Goal: Book appointment/travel/reservation

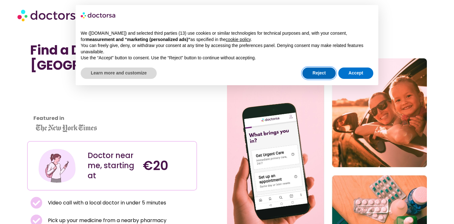
click at [320, 73] on button "Reject" at bounding box center [318, 72] width 33 height 11
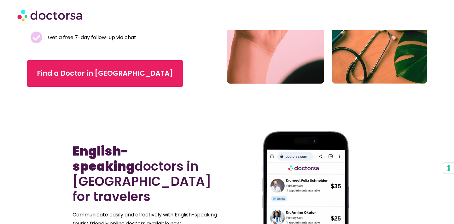
scroll to position [199, 0]
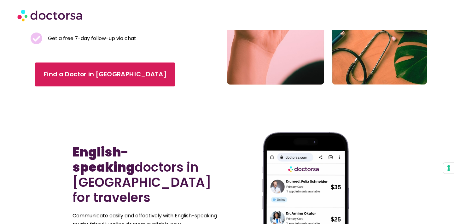
click at [84, 73] on span "Find a Doctor in [GEOGRAPHIC_DATA]" at bounding box center [105, 74] width 123 height 9
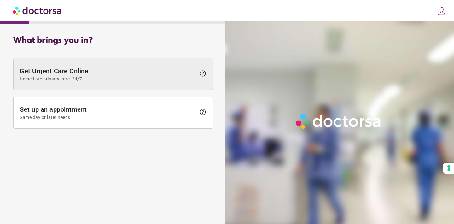
click at [158, 69] on span "Get Urgent Care Online Immediate primary care, 24/7" at bounding box center [108, 74] width 176 height 14
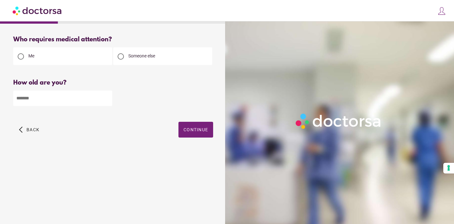
click at [77, 103] on input "number" at bounding box center [62, 97] width 99 height 15
type input "**"
click at [202, 136] on span "button" at bounding box center [195, 130] width 35 height 16
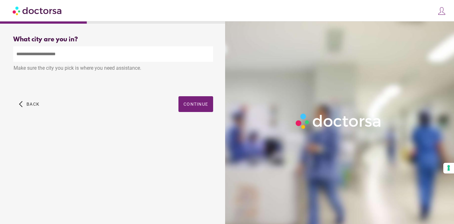
click at [84, 57] on input "text" at bounding box center [113, 53] width 200 height 15
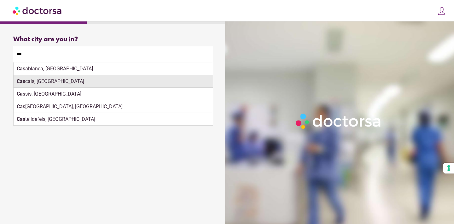
click at [72, 80] on div "Cas cais, Portugal" at bounding box center [113, 81] width 199 height 13
type input "**********"
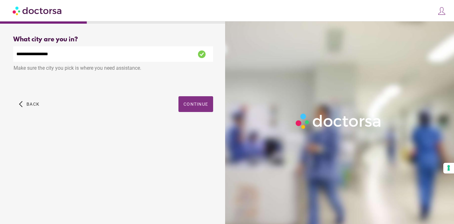
click at [202, 102] on span "Continue" at bounding box center [195, 103] width 25 height 5
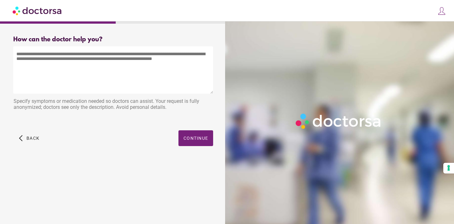
click at [121, 63] on textarea at bounding box center [113, 69] width 200 height 47
click at [169, 73] on textarea at bounding box center [113, 69] width 200 height 47
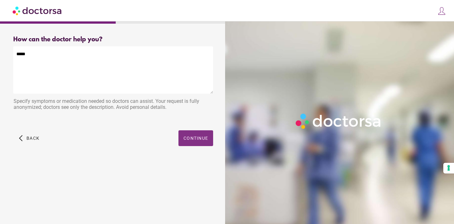
type textarea "*****"
click at [190, 145] on span "button" at bounding box center [195, 138] width 35 height 16
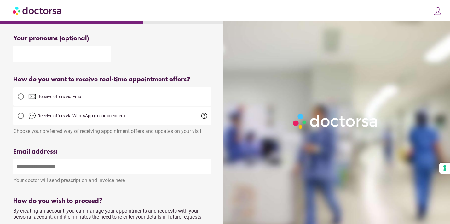
scroll to position [109, 0]
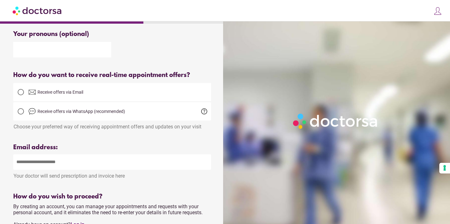
click at [95, 79] on div "How do you want to receive real-time appointment offers?" at bounding box center [112, 75] width 198 height 7
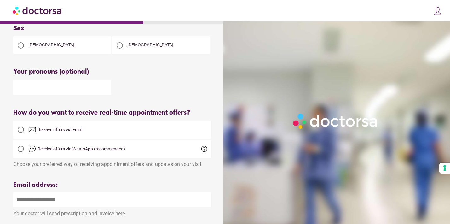
scroll to position [0, 0]
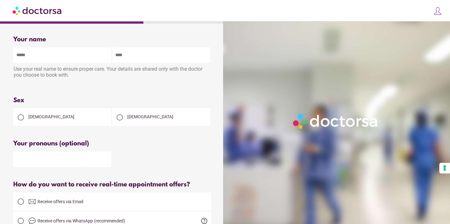
click at [75, 57] on input "text" at bounding box center [62, 54] width 98 height 15
type input "**********"
type input "*****"
click at [121, 117] on div at bounding box center [120, 117] width 6 height 6
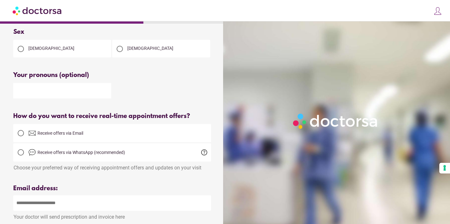
scroll to position [73, 0]
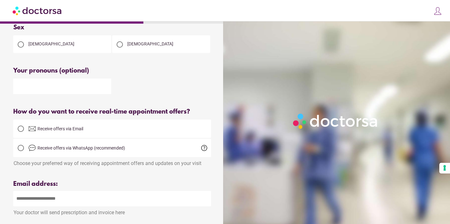
click at [19, 128] on div at bounding box center [21, 128] width 6 height 6
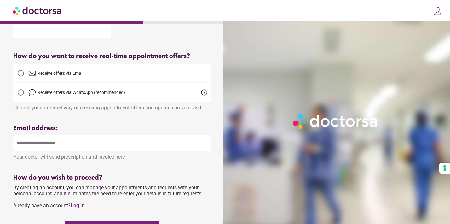
scroll to position [157, 0]
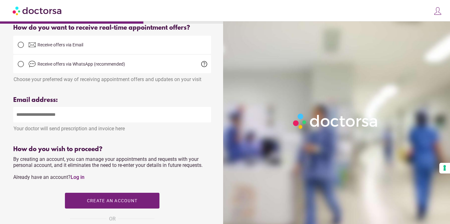
click at [51, 120] on input "email" at bounding box center [112, 114] width 198 height 15
type input "**********"
click at [125, 169] on span "By creating an account, you can manage your appointments and requests with your…" at bounding box center [107, 168] width 189 height 24
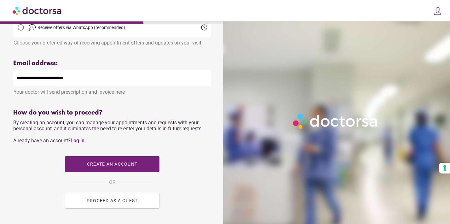
scroll to position [193, 0]
click at [105, 199] on span "PROCEED AS A GUEST" at bounding box center [112, 200] width 51 height 5
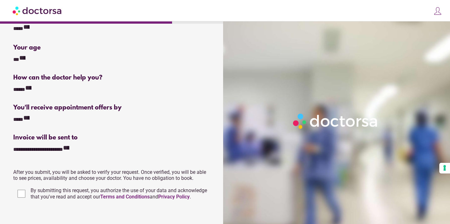
scroll to position [117, 0]
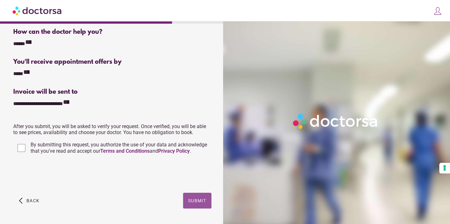
click at [200, 204] on span "button" at bounding box center [197, 200] width 28 height 16
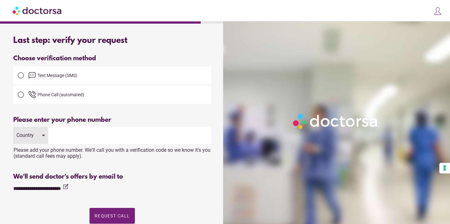
click at [96, 75] on span "Text Message (SMS)" at bounding box center [119, 76] width 183 height 8
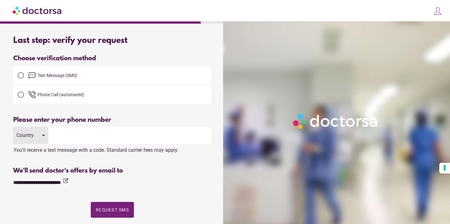
click at [66, 93] on span "Phone Call (automated)" at bounding box center [60, 94] width 47 height 5
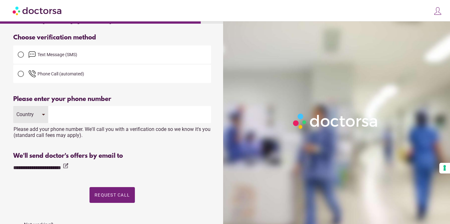
scroll to position [19, 0]
